Goal: Transaction & Acquisition: Subscribe to service/newsletter

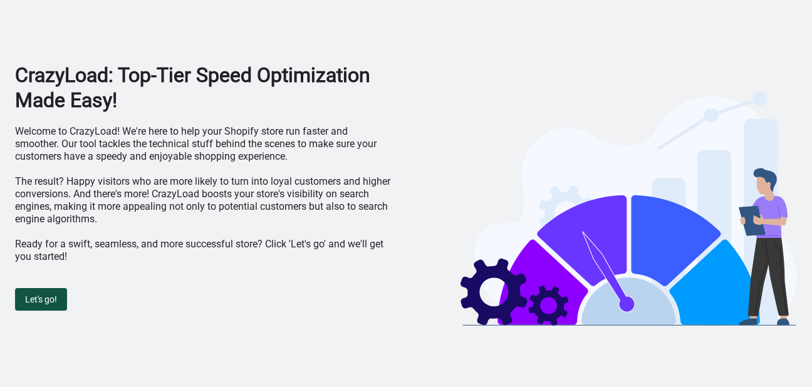
click at [52, 300] on span "Let's go!" at bounding box center [41, 299] width 32 height 10
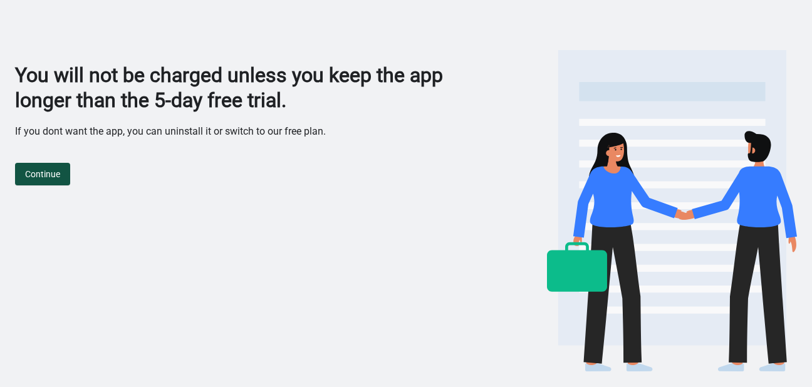
click at [53, 173] on span "Continue" at bounding box center [42, 174] width 35 height 10
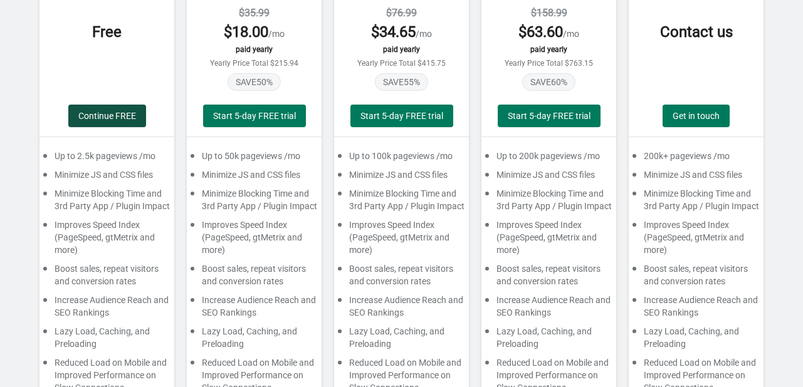
scroll to position [167, 0]
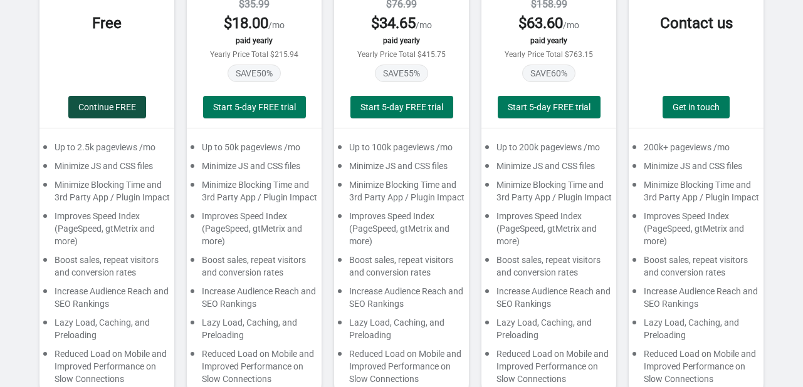
click at [120, 110] on span "Continue FREE" at bounding box center [107, 107] width 58 height 10
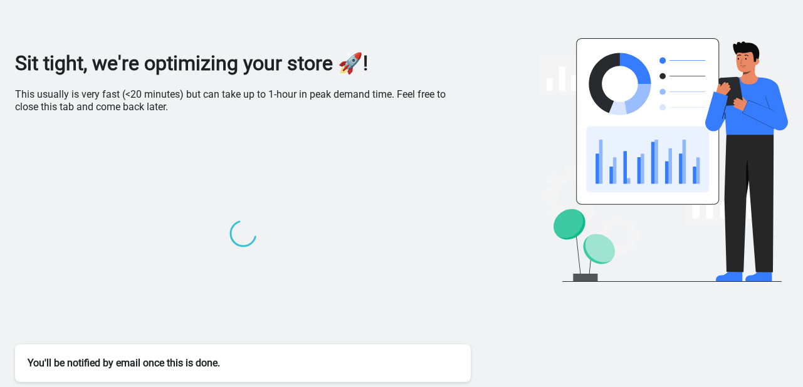
scroll to position [11, 0]
click at [429, 4] on div "Sit tight, we're optimizing your store 🚀! This usually is very fast (<20 minute…" at bounding box center [401, 188] width 772 height 399
click at [457, 3] on div "Sit tight, we're optimizing your store 🚀! This usually is very fast (<20 minute…" at bounding box center [401, 188] width 772 height 399
drag, startPoint x: 435, startPoint y: 25, endPoint x: 434, endPoint y: 36, distance: 10.7
click at [339, 14] on div "Sit tight, we're optimizing your store 🚀! This usually is very fast (<20 minute…" at bounding box center [401, 188] width 772 height 399
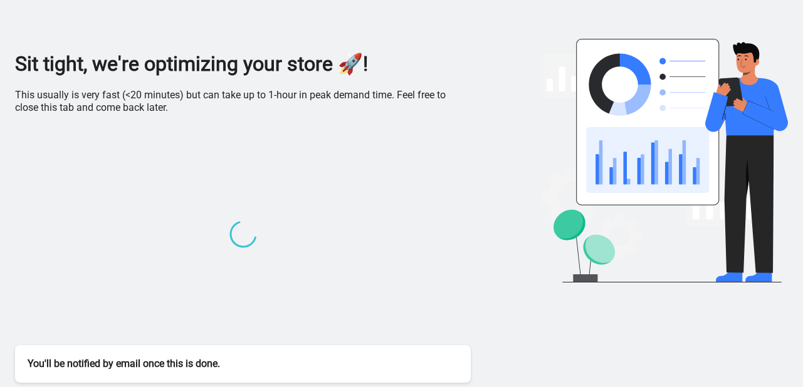
click at [298, 1] on div "Sit tight, we're optimizing your store 🚀! This usually is very fast (<20 minute…" at bounding box center [401, 188] width 772 height 399
click at [254, 57] on h1 "Sit tight, we're optimizing your store 🚀!" at bounding box center [242, 63] width 455 height 25
drag, startPoint x: 254, startPoint y: 57, endPoint x: 337, endPoint y: 59, distance: 82.7
click at [337, 59] on h1 "Sit tight, we're optimizing your store 🚀!" at bounding box center [242, 63] width 455 height 25
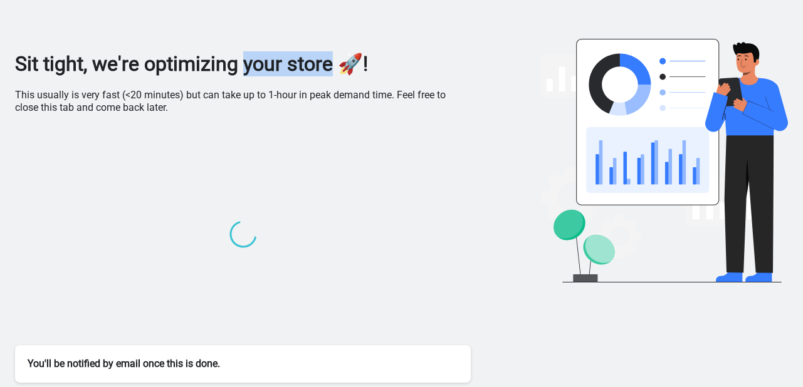
click at [337, 59] on h1 "Sit tight, we're optimizing your store 🚀!" at bounding box center [242, 63] width 455 height 25
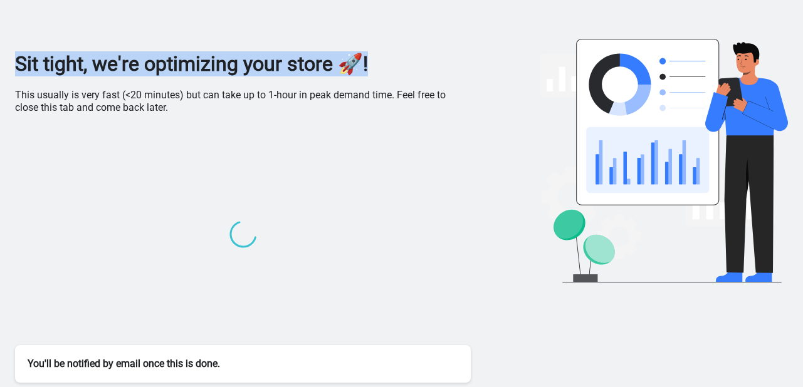
drag, startPoint x: 381, startPoint y: 67, endPoint x: 11, endPoint y: 75, distance: 369.7
click at [11, 75] on div "Sit tight, we're optimizing your store 🚀! This usually is very fast (<20 minute…" at bounding box center [401, 188] width 803 height 399
click at [243, 36] on div "Sit tight, we're optimizing your store 🚀! This usually is very fast (<20 minute…" at bounding box center [401, 188] width 772 height 399
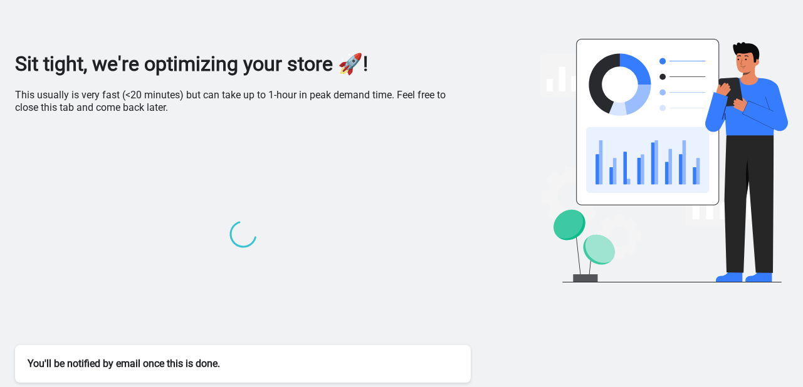
click at [299, 107] on p "This usually is very fast (<20 minutes) but can take up to 1-hour in peak deman…" at bounding box center [242, 101] width 455 height 25
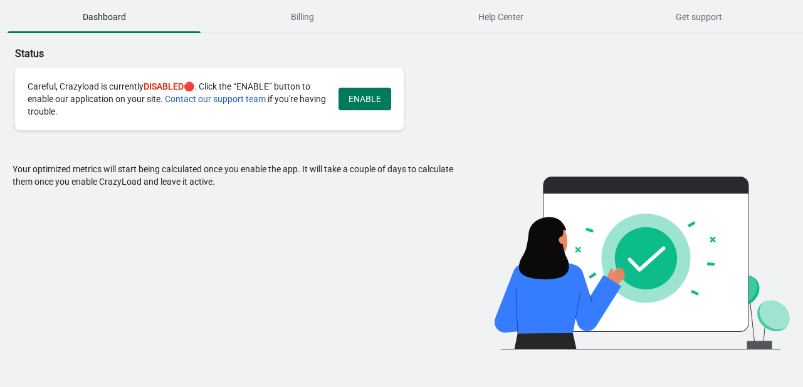
scroll to position [0, 0]
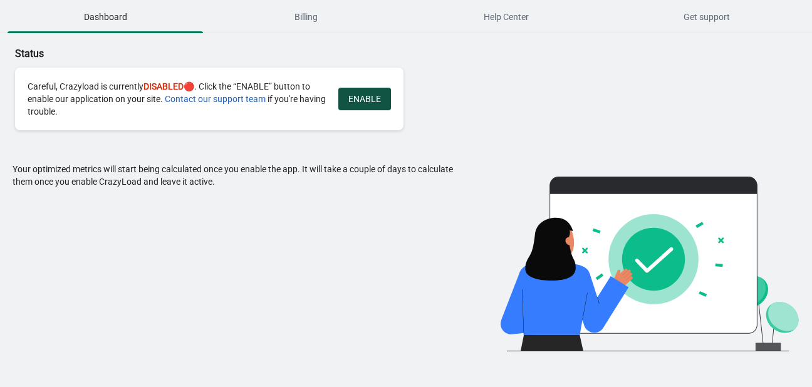
click at [360, 101] on span "ENABLE" at bounding box center [364, 99] width 33 height 10
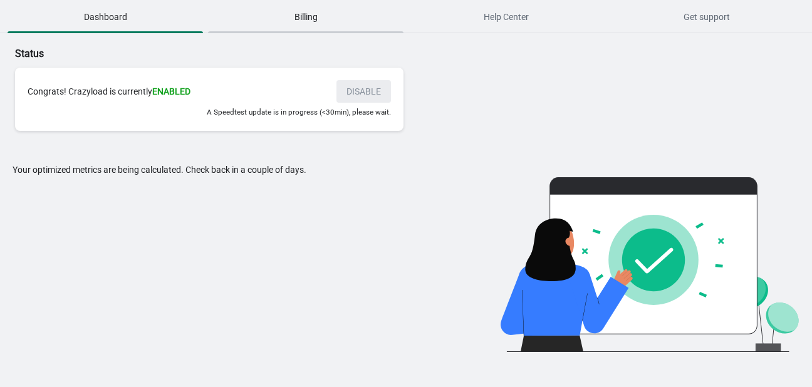
click at [299, 18] on span "Billing" at bounding box center [305, 17] width 195 height 23
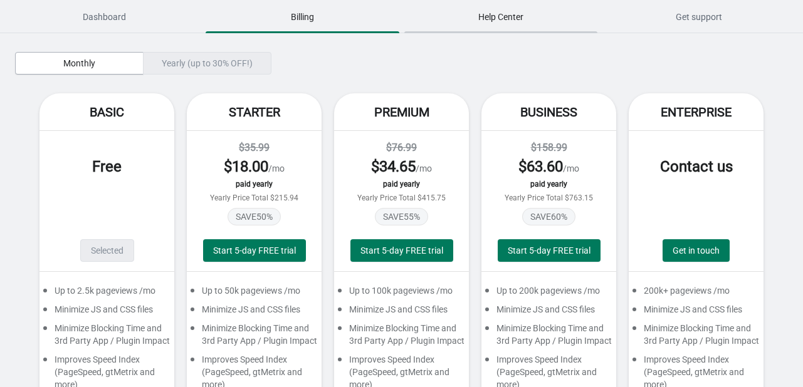
click at [516, 18] on span "Help Center" at bounding box center [500, 17] width 193 height 23
click at [676, 16] on span "Get support" at bounding box center [698, 17] width 193 height 23
click at [180, 68] on div "Yearly (up to 30% OFF!)" at bounding box center [207, 63] width 128 height 23
click at [167, 63] on div "Yearly (up to 30% OFF!)" at bounding box center [207, 63] width 128 height 23
click at [80, 61] on span "Monthly" at bounding box center [79, 63] width 32 height 10
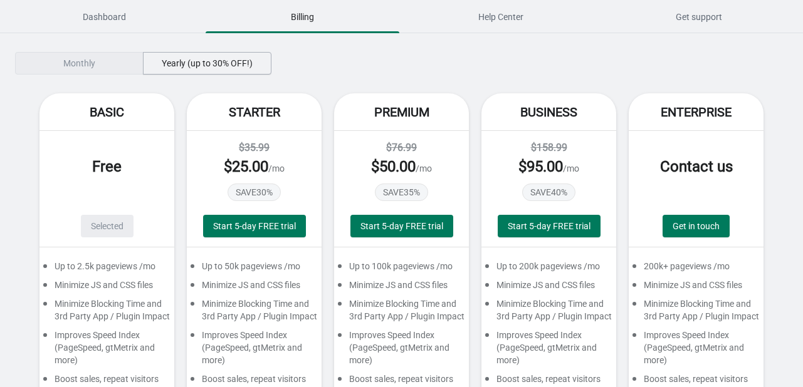
click at [180, 59] on span "Yearly (up to 30% OFF!)" at bounding box center [207, 63] width 91 height 10
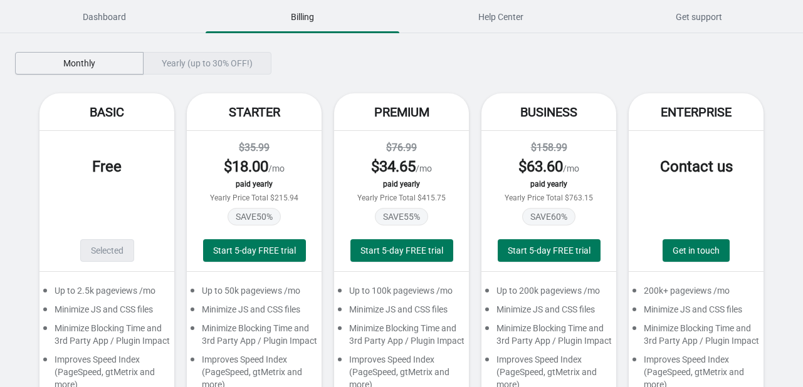
click at [71, 61] on span "Monthly" at bounding box center [79, 63] width 32 height 10
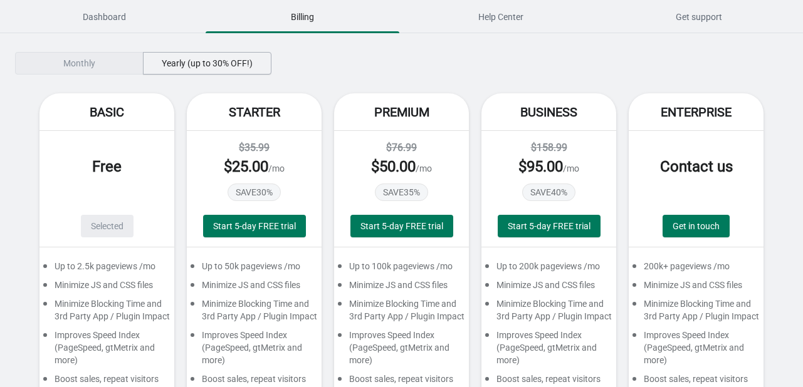
click at [193, 70] on button "Yearly (up to 30% OFF!)" at bounding box center [207, 63] width 128 height 23
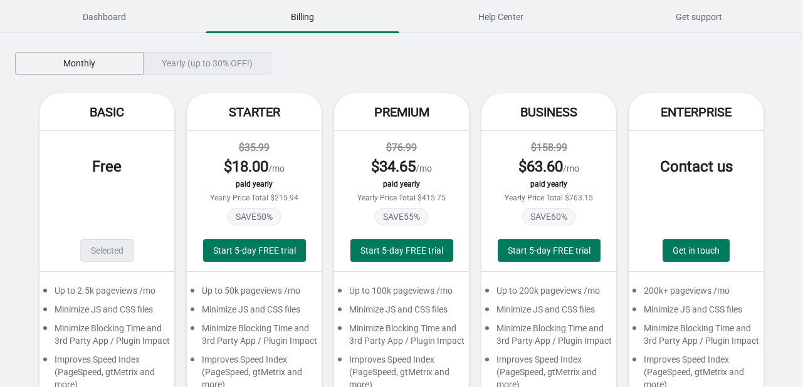
click at [112, 65] on span "Monthly" at bounding box center [79, 63] width 107 height 10
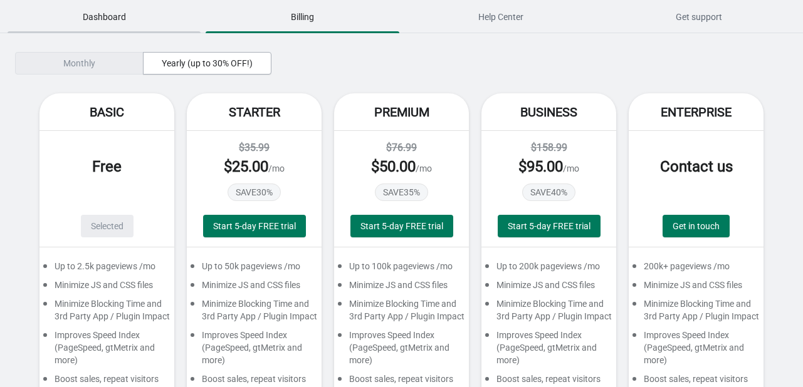
click at [116, 24] on span "Dashboard" at bounding box center [104, 17] width 193 height 23
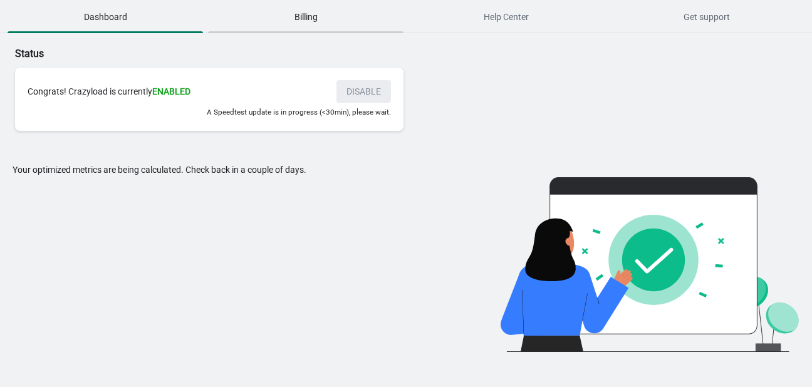
click at [298, 11] on span "Billing" at bounding box center [305, 17] width 195 height 23
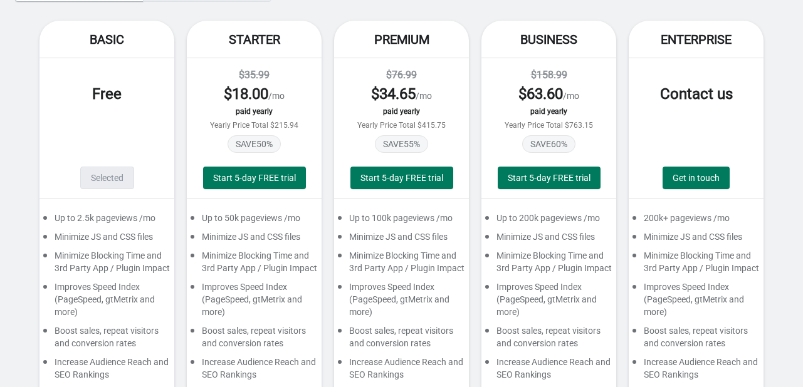
scroll to position [23, 0]
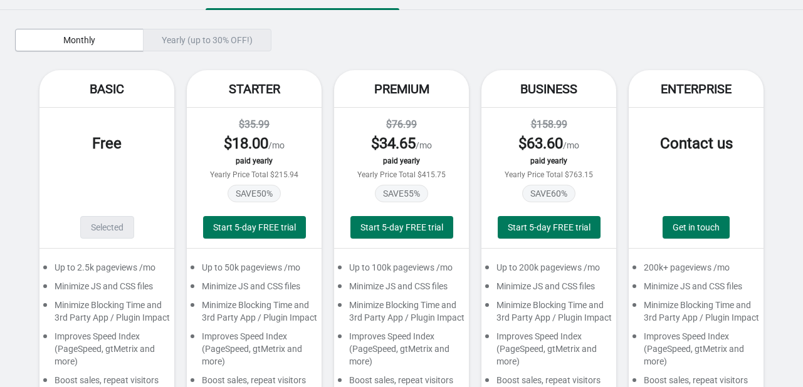
click at [507, 51] on div "Monthly Yearly (up to 30% OFF!)" at bounding box center [382, 40] width 735 height 23
click at [316, 21] on div "Monthly Yearly (up to 30% OFF!) Basic Free Selected Up to 2.5k pageviews /mo Mi…" at bounding box center [401, 282] width 772 height 544
click at [393, 49] on div "Monthly Yearly (up to 30% OFF!)" at bounding box center [382, 40] width 735 height 23
